Goal: Task Accomplishment & Management: Manage account settings

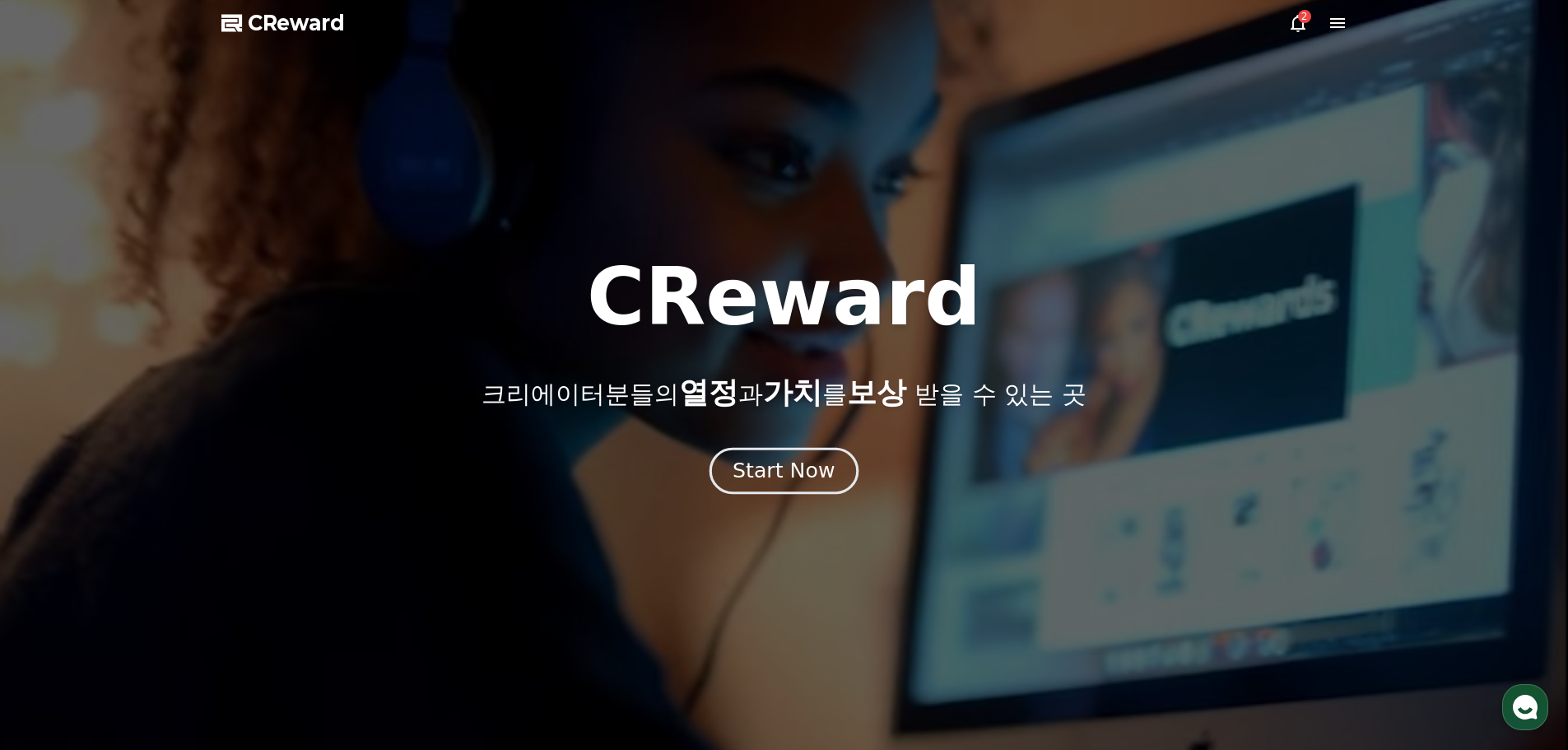
click at [778, 465] on div "Start Now" at bounding box center [784, 471] width 102 height 28
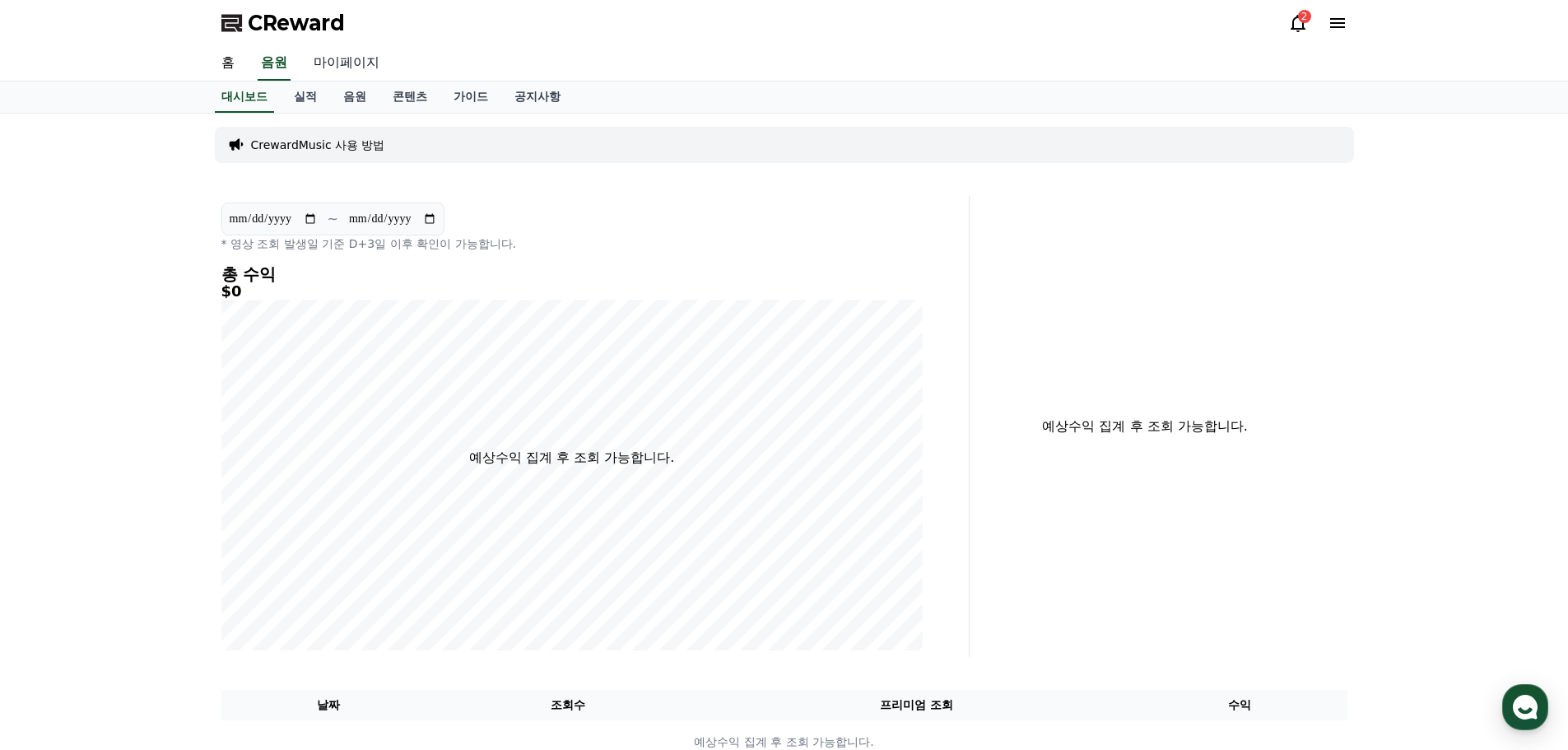
click at [349, 60] on link "마이페이지" at bounding box center [347, 63] width 92 height 35
select select "**********"
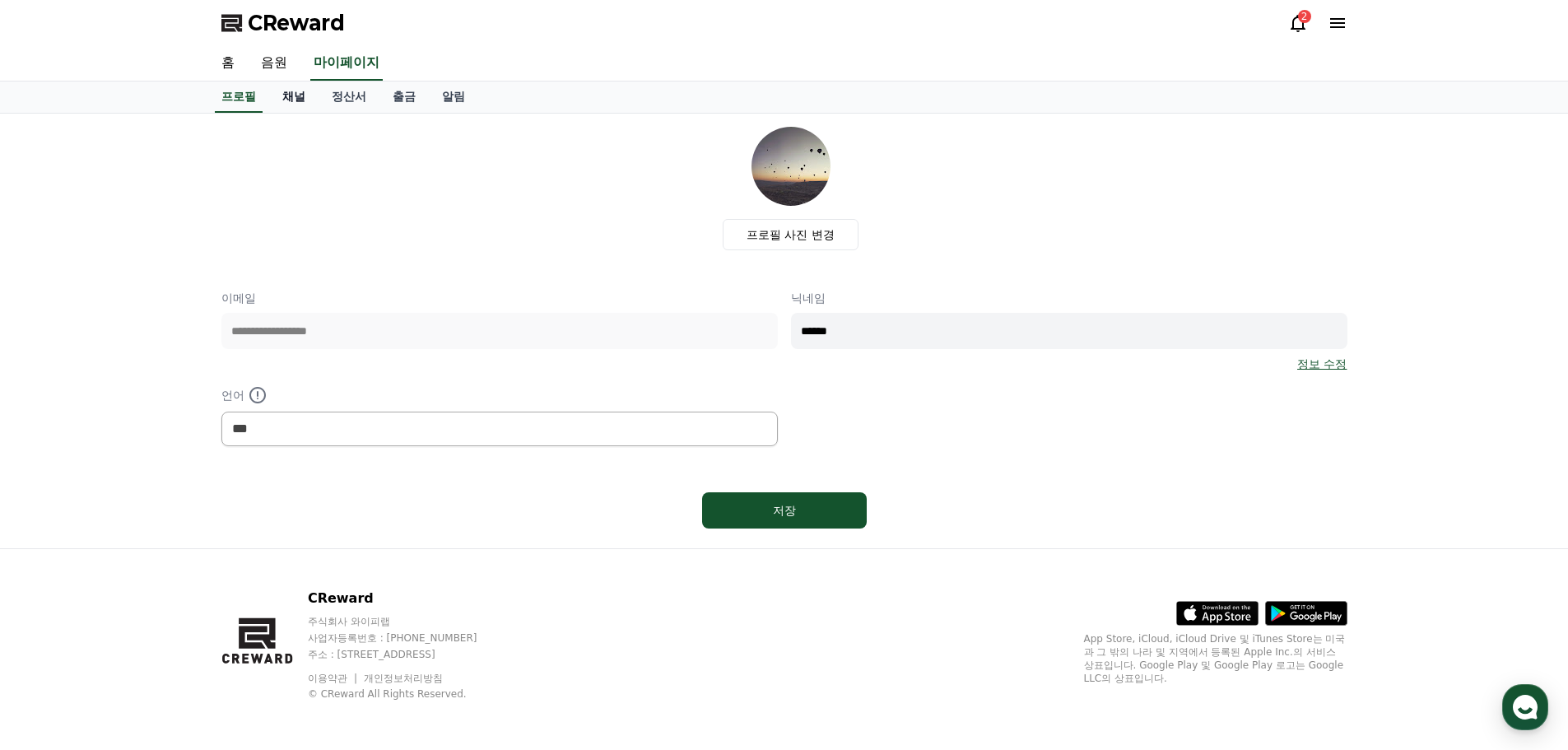
click at [282, 94] on link "채널" at bounding box center [293, 97] width 49 height 31
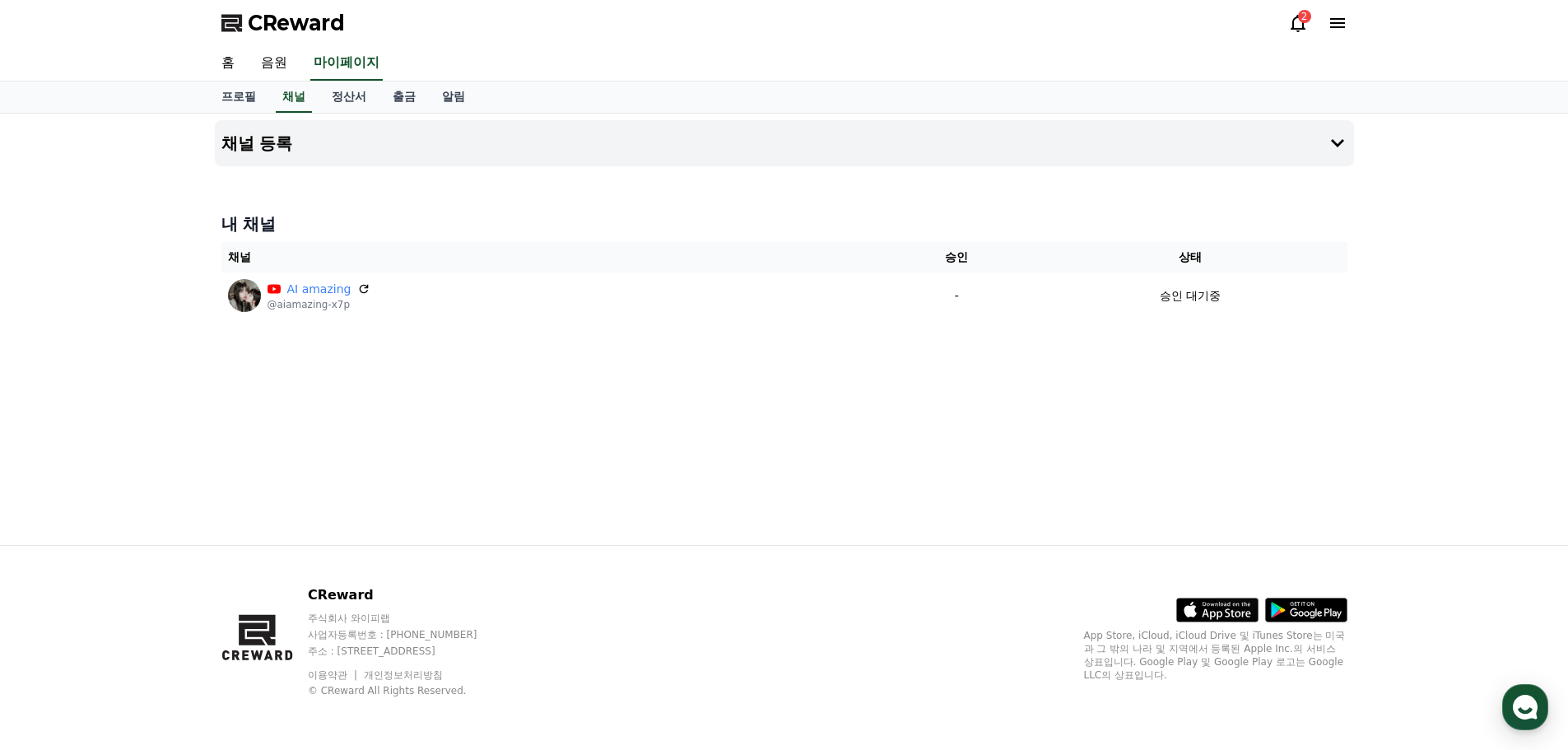
drag, startPoint x: 443, startPoint y: 383, endPoint x: 387, endPoint y: 386, distance: 56.1
click at [387, 386] on div "채널 등록 내 채널 채널 승인 상태 AI amazing @aiamazing-x7p - 승인 대기중" at bounding box center [784, 329] width 1152 height 432
drag, startPoint x: 380, startPoint y: 386, endPoint x: 350, endPoint y: 384, distance: 30.1
click at [350, 384] on div "채널 등록 내 채널 채널 승인 상태 AI amazing @aiamazing-x7p - 승인 대기중" at bounding box center [784, 329] width 1152 height 432
drag, startPoint x: 346, startPoint y: 383, endPoint x: 301, endPoint y: 381, distance: 45.0
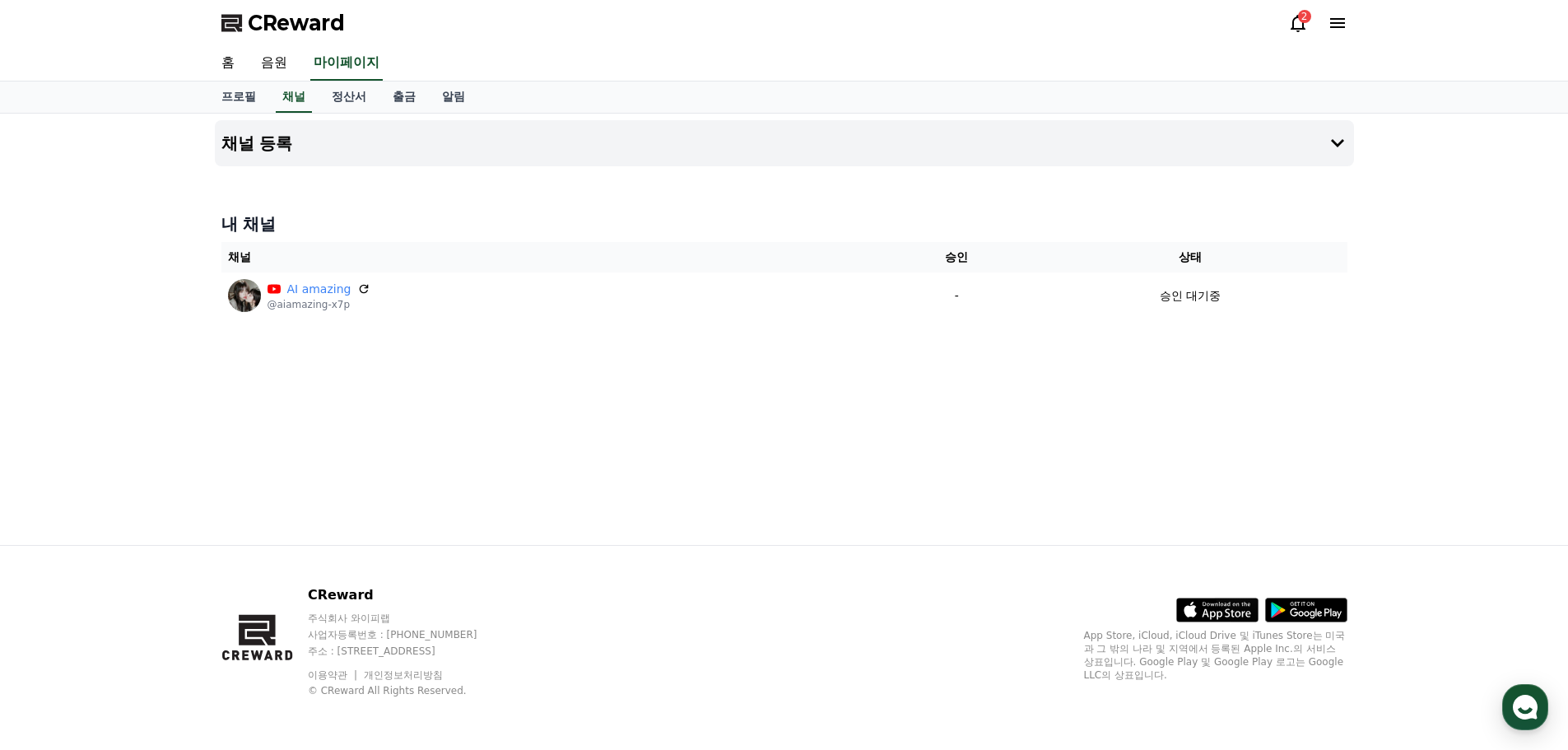
click at [301, 381] on div "채널 등록 내 채널 채널 승인 상태 AI amazing @aiamazing-x7p - 승인 대기중" at bounding box center [784, 329] width 1152 height 432
drag, startPoint x: 300, startPoint y: 381, endPoint x: 279, endPoint y: 380, distance: 21.0
click at [279, 380] on div "채널 등록 내 채널 채널 승인 상태 AI amazing @aiamazing-x7p - 승인 대기중" at bounding box center [784, 329] width 1152 height 432
drag, startPoint x: 276, startPoint y: 380, endPoint x: 257, endPoint y: 380, distance: 19.0
click at [257, 380] on div "채널 등록 내 채널 채널 승인 상태 AI amazing @aiamazing-x7p - 승인 대기중" at bounding box center [784, 329] width 1152 height 432
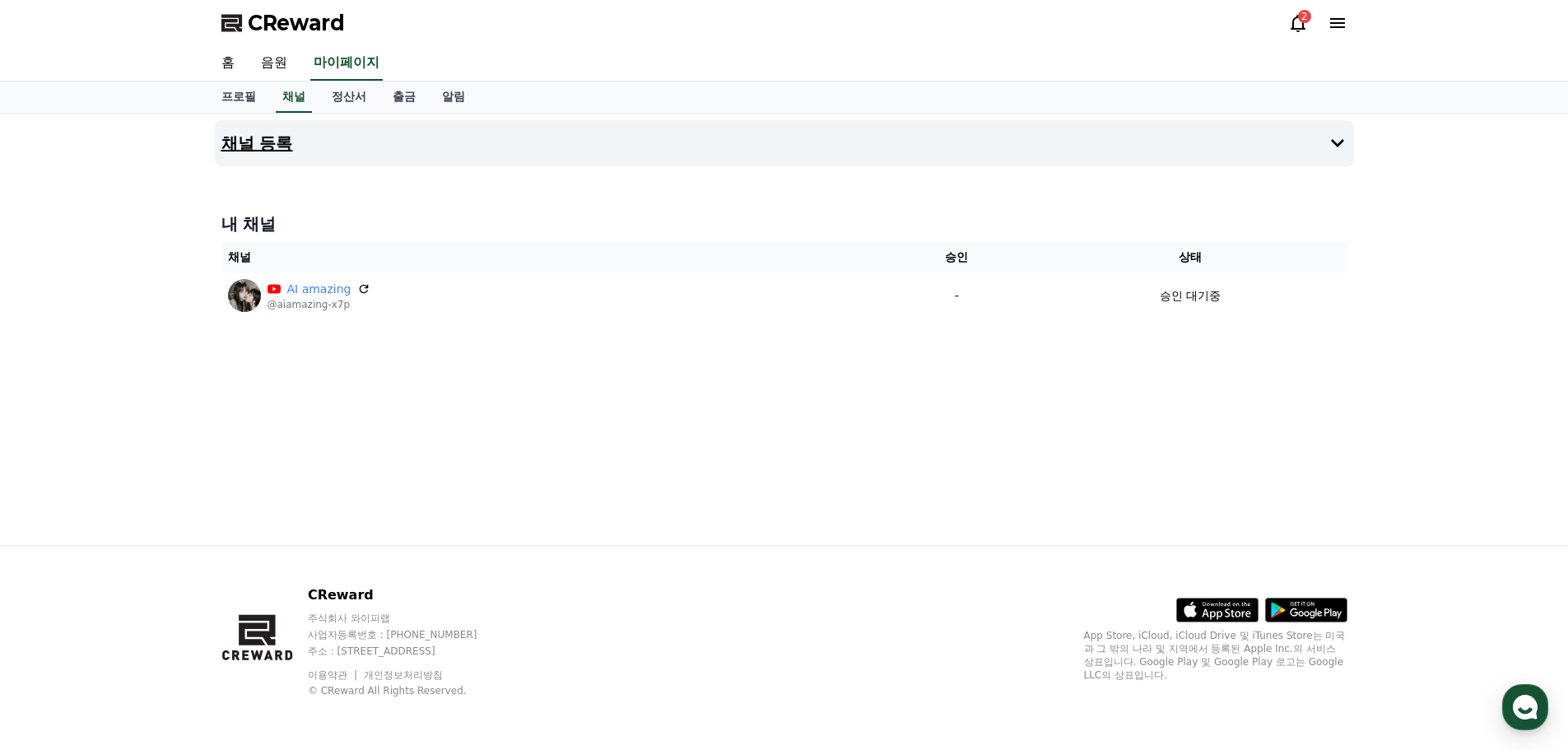
click at [269, 142] on h4 "채널 등록" at bounding box center [257, 144] width 71 height 18
